Goal: Task Accomplishment & Management: Use online tool/utility

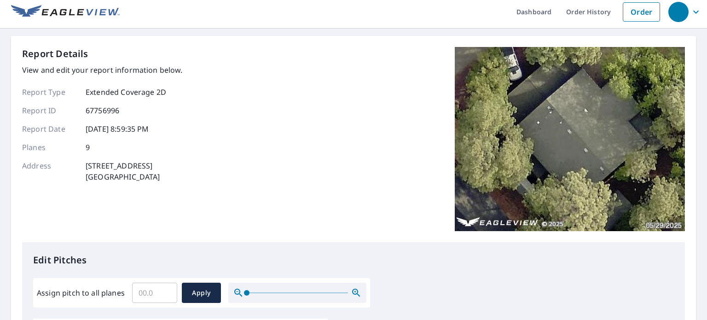
scroll to position [5, 0]
click at [151, 292] on input "Assign pitch to all planes" at bounding box center [154, 293] width 45 height 26
type input "6"
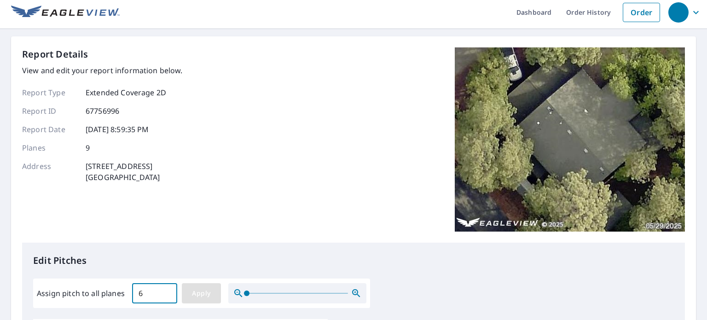
type input "6"
click at [194, 292] on span "Apply" at bounding box center [201, 294] width 24 height 12
type input "6"
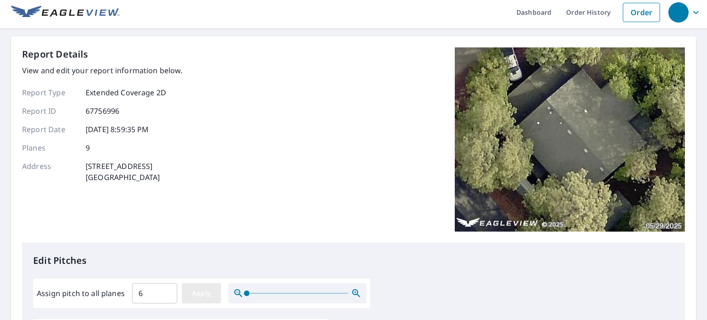
type input "6"
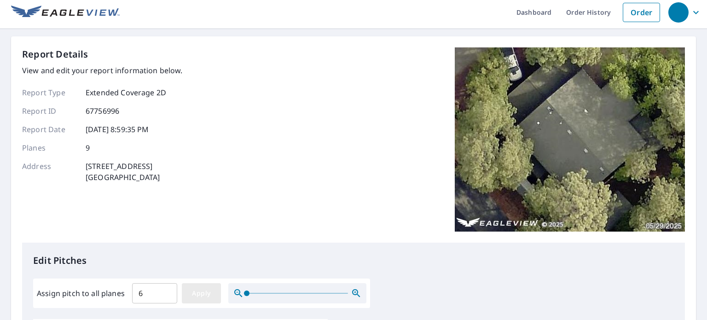
type input "6"
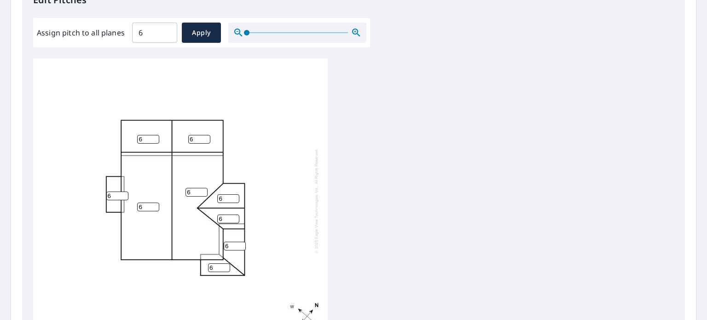
scroll to position [265, 0]
click at [112, 192] on input "6" at bounding box center [117, 196] width 22 height 9
type input "2"
